Goal: Task Accomplishment & Management: Manage account settings

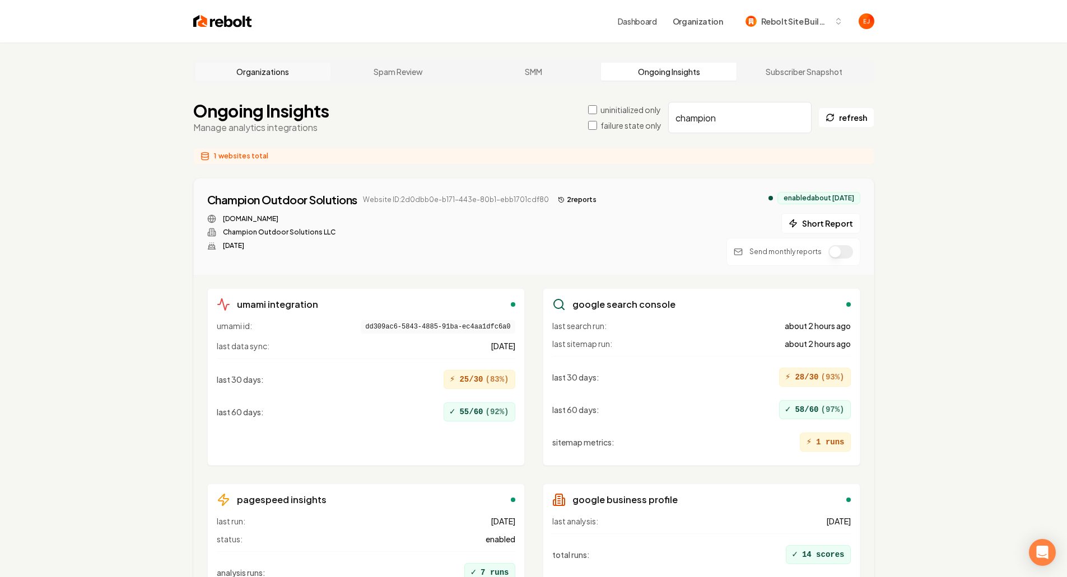
click at [266, 80] on link "Organizations" at bounding box center [262, 72] width 135 height 18
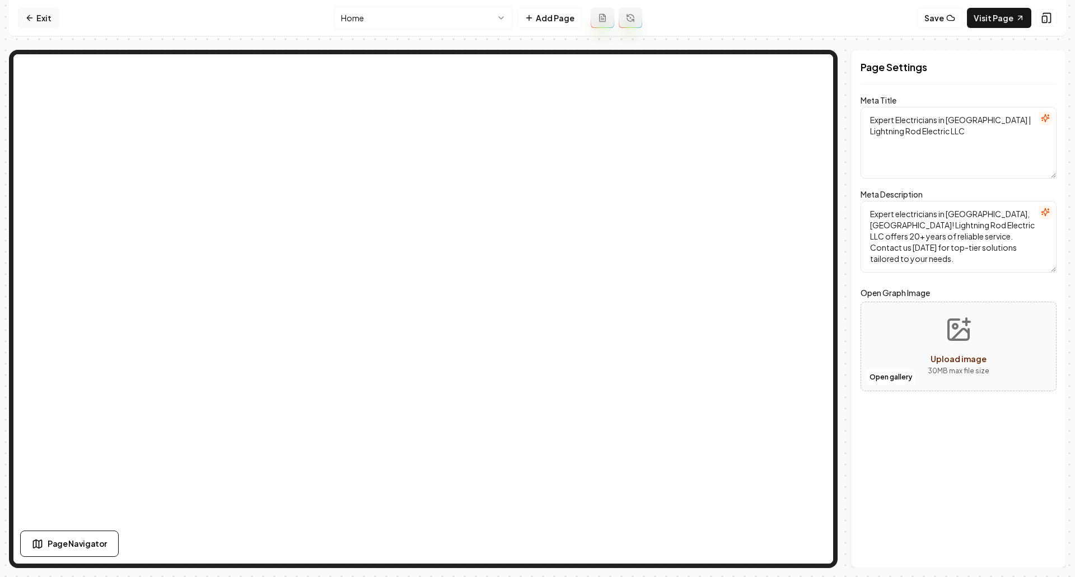
click at [38, 18] on link "Exit" at bounding box center [38, 18] width 41 height 20
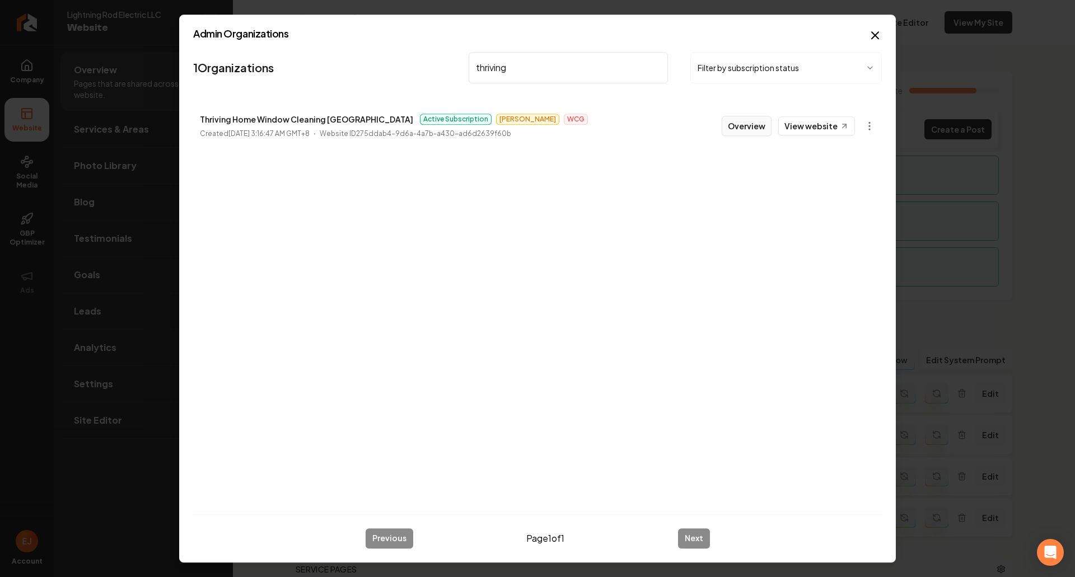
type input "thriving"
click at [750, 125] on button "Overview" at bounding box center [747, 126] width 50 height 20
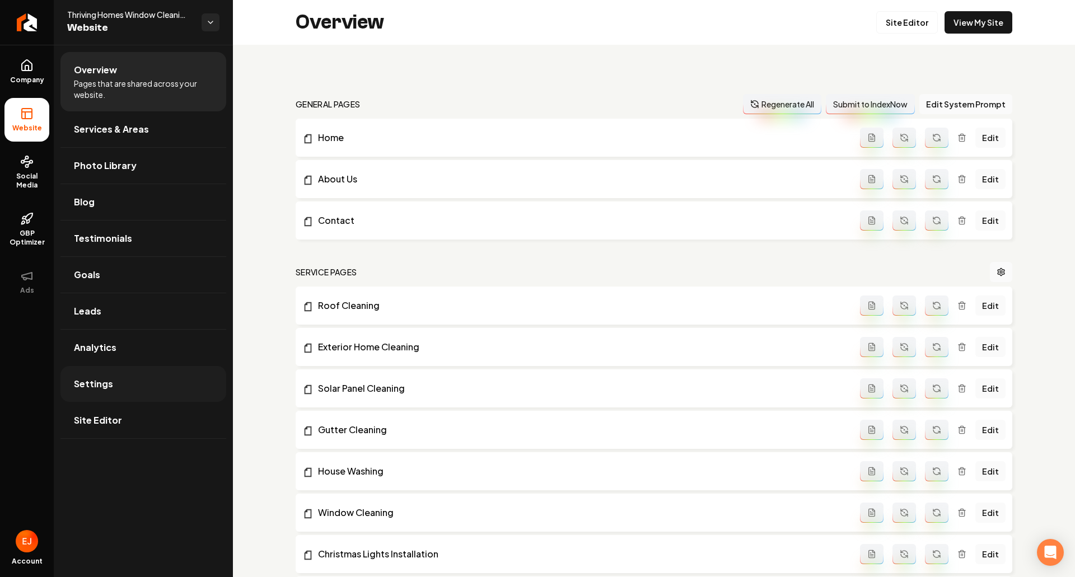
click at [128, 385] on link "Settings" at bounding box center [143, 384] width 166 height 36
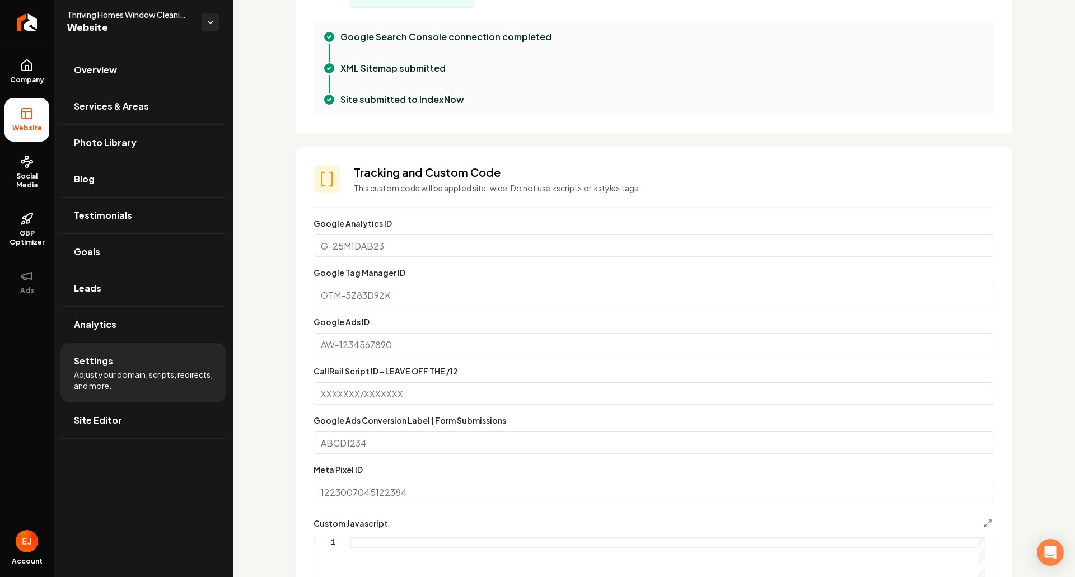
scroll to position [616, 0]
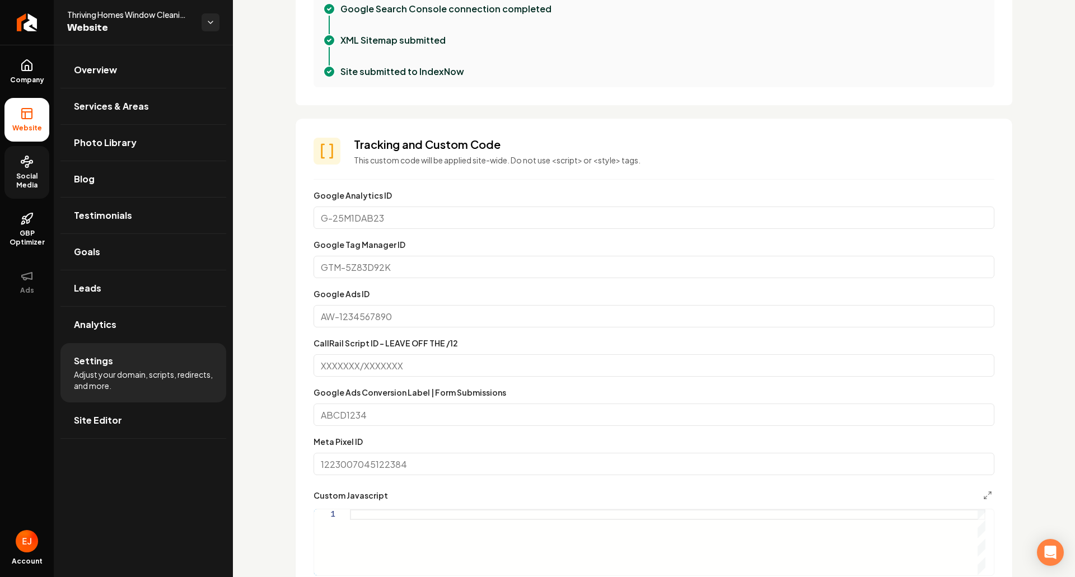
click at [35, 180] on span "Social Media" at bounding box center [26, 181] width 45 height 18
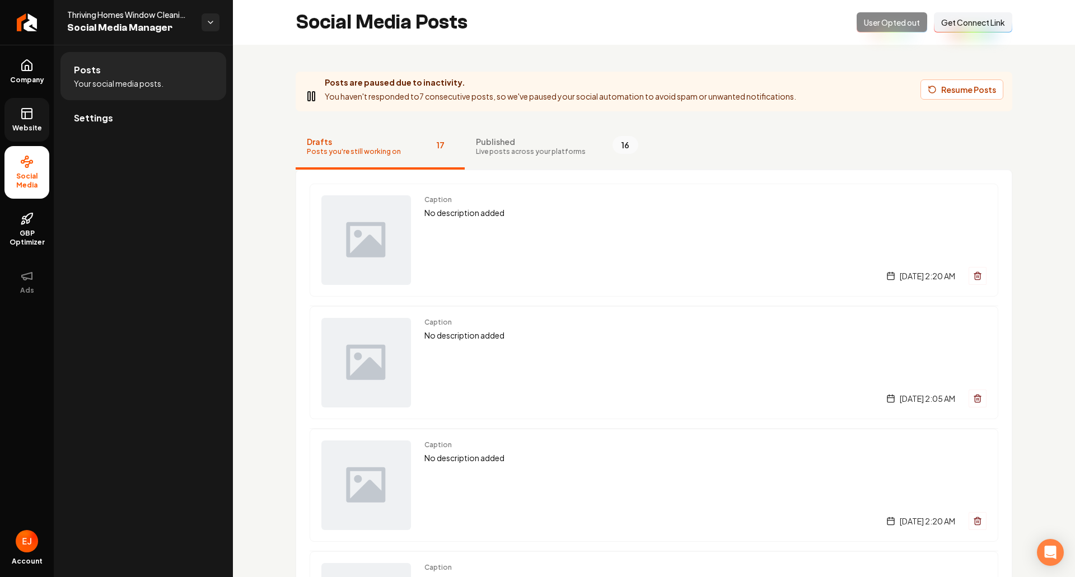
click at [26, 120] on link "Website" at bounding box center [26, 120] width 45 height 44
